Goal: Transaction & Acquisition: Purchase product/service

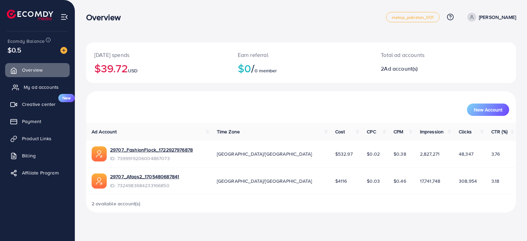
click at [41, 85] on span "My ad accounts" at bounding box center [41, 87] width 35 height 7
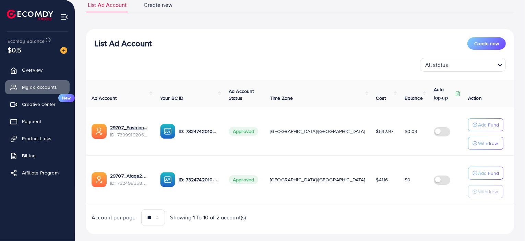
scroll to position [64, 0]
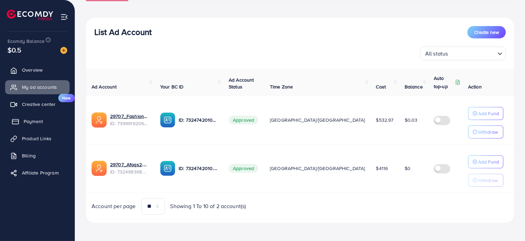
click at [35, 124] on span "Payment" at bounding box center [33, 121] width 19 height 7
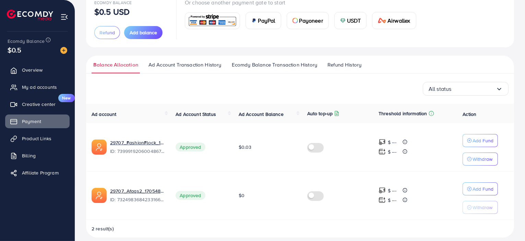
scroll to position [59, 0]
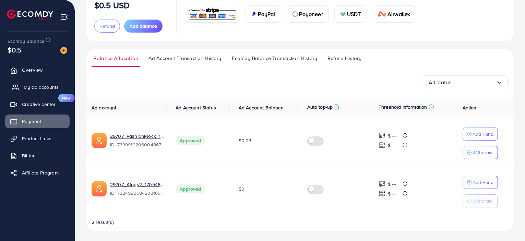
click at [25, 84] on span "My ad accounts" at bounding box center [41, 87] width 35 height 7
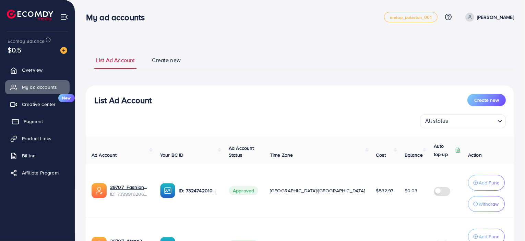
click at [21, 116] on link "Payment" at bounding box center [37, 122] width 64 height 14
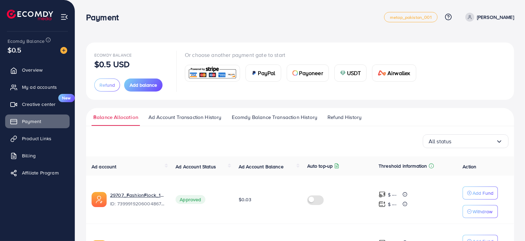
click at [300, 72] on span "Payoneer" at bounding box center [311, 73] width 24 height 8
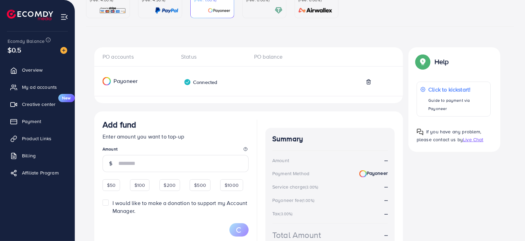
scroll to position [84, 0]
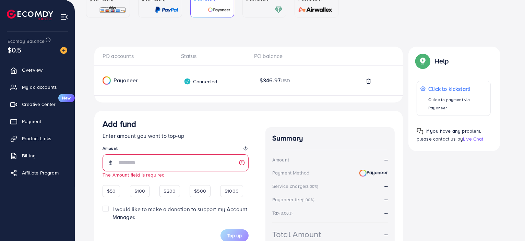
click at [102, 182] on div "Add fund Enter amount you want to top-up Amount The Amount field is required $5…" at bounding box center [248, 191] width 309 height 161
click at [108, 188] on span "$50" at bounding box center [111, 191] width 9 height 7
type input "**"
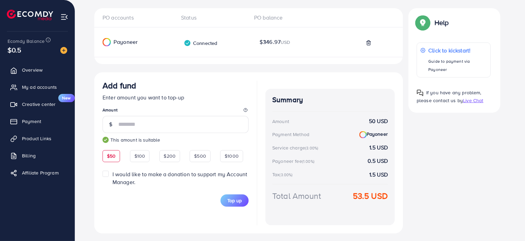
scroll to position [139, 0]
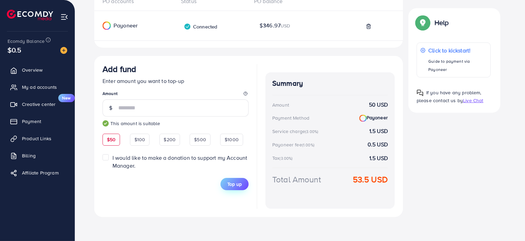
click at [245, 181] on button "Top up" at bounding box center [235, 184] width 28 height 12
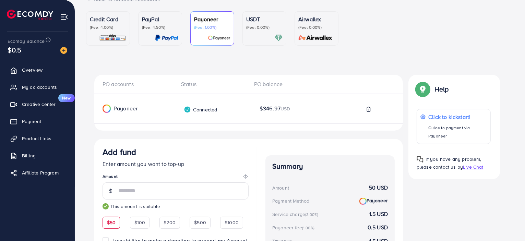
scroll to position [55, 0]
